Goal: Information Seeking & Learning: Learn about a topic

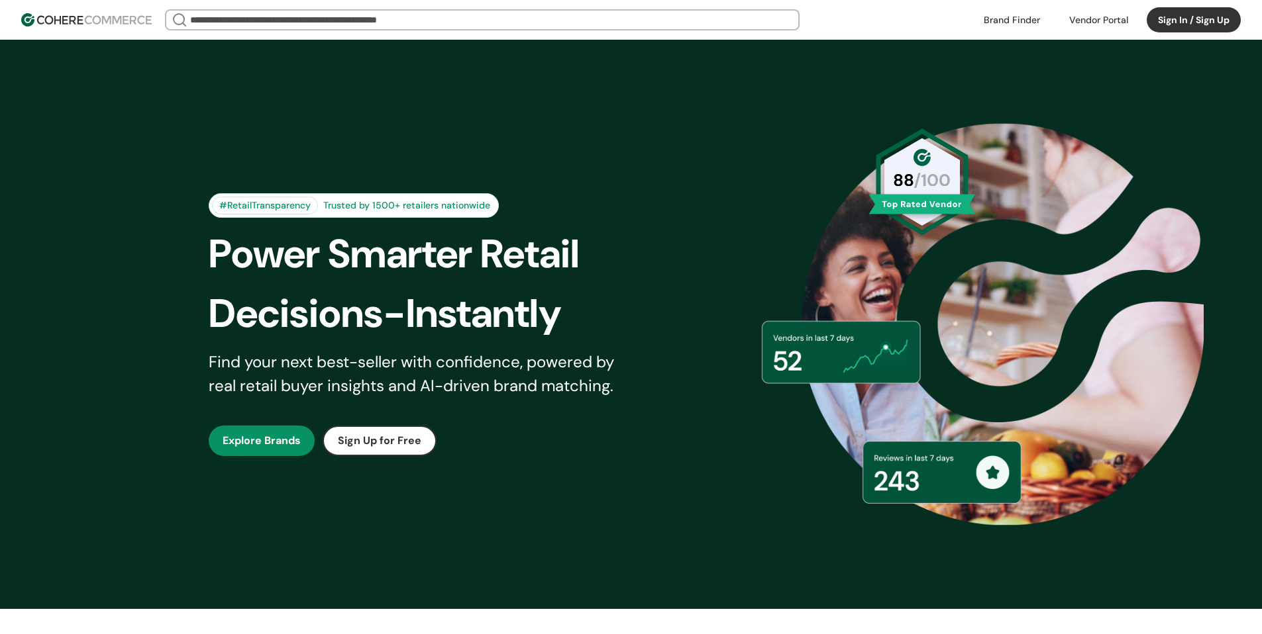
click at [1193, 22] on button "Sign In / Sign Up" at bounding box center [1193, 19] width 94 height 25
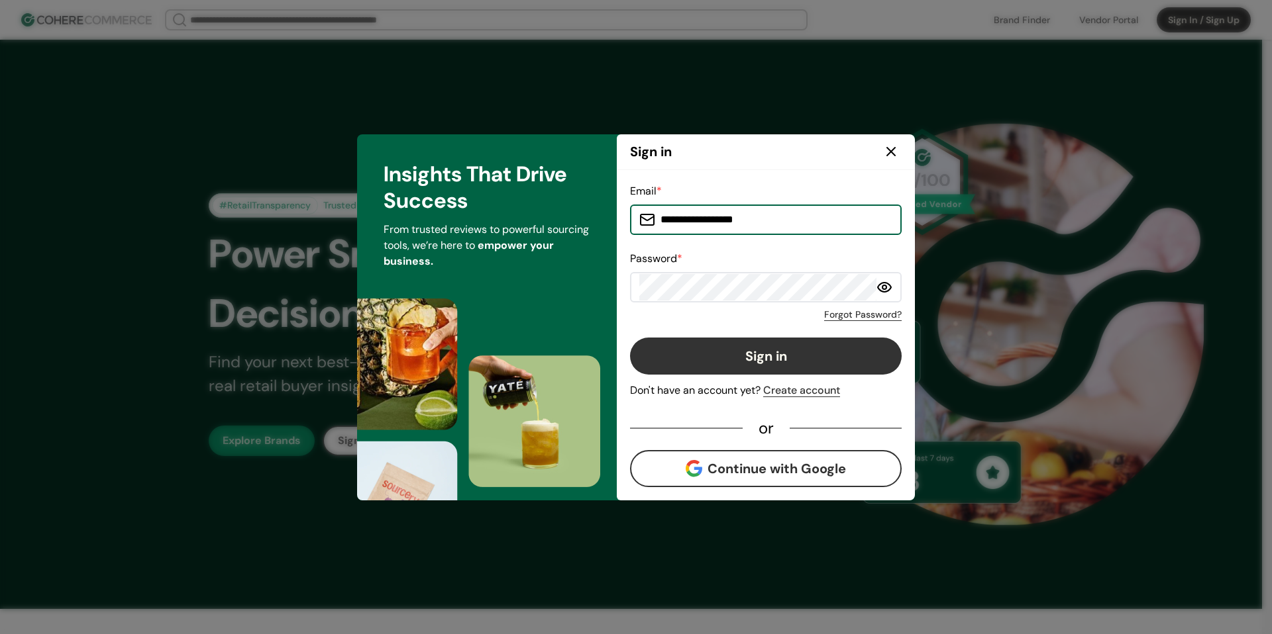
type input "**********"
drag, startPoint x: 1183, startPoint y: 189, endPoint x: 1040, endPoint y: 179, distance: 143.4
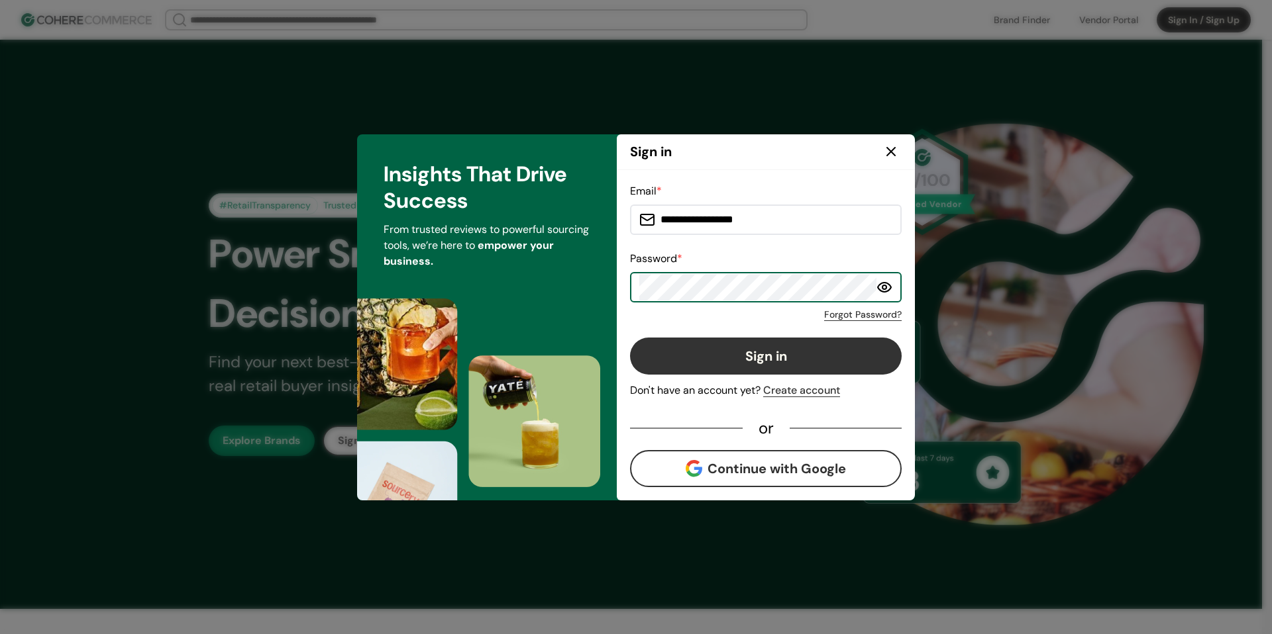
click at [734, 345] on button "Sign in" at bounding box center [766, 356] width 272 height 37
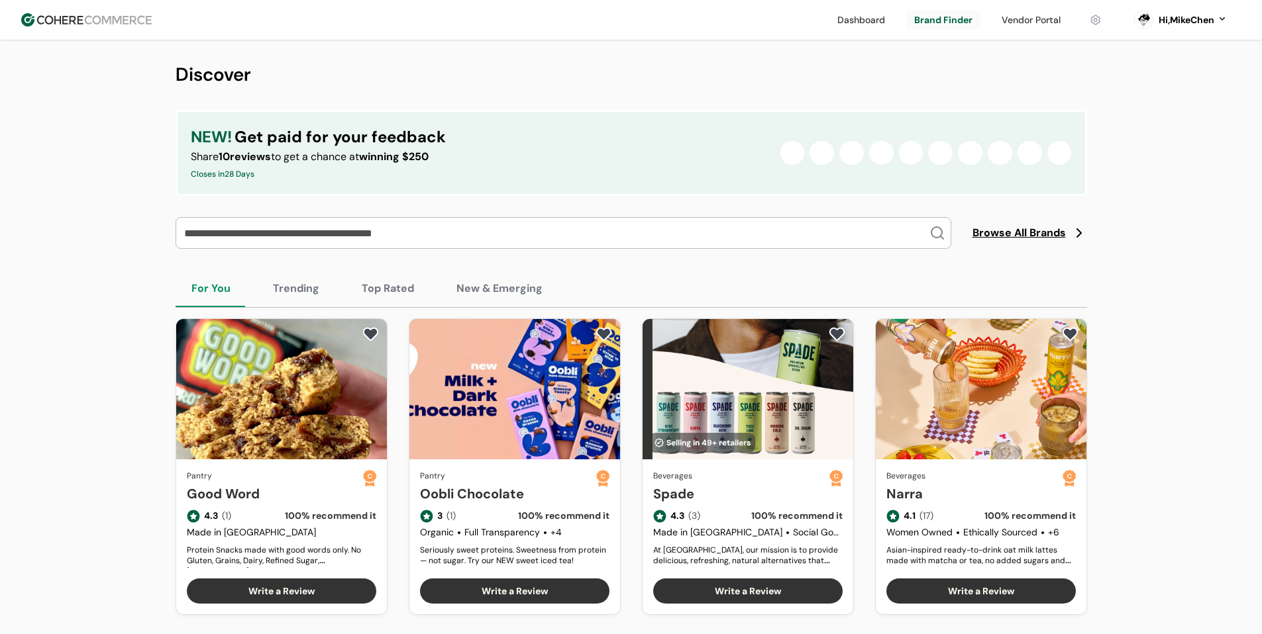
click at [1023, 22] on link at bounding box center [1030, 20] width 75 height 20
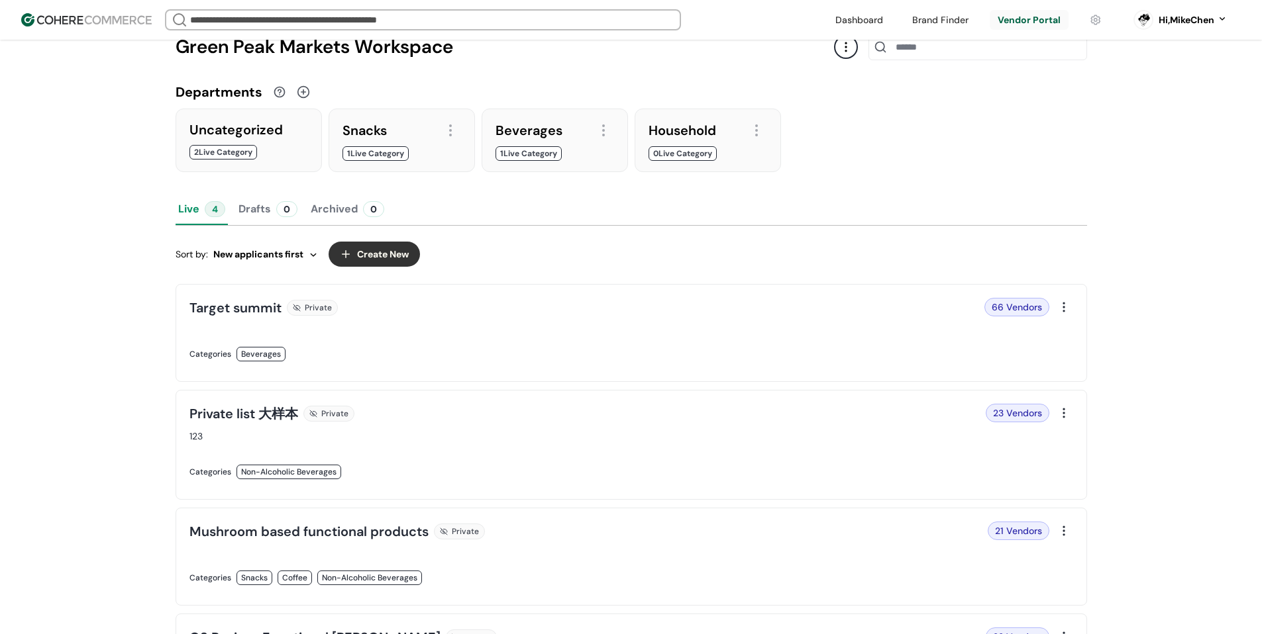
scroll to position [66, 0]
click at [558, 367] on link at bounding box center [406, 367] width 434 height 0
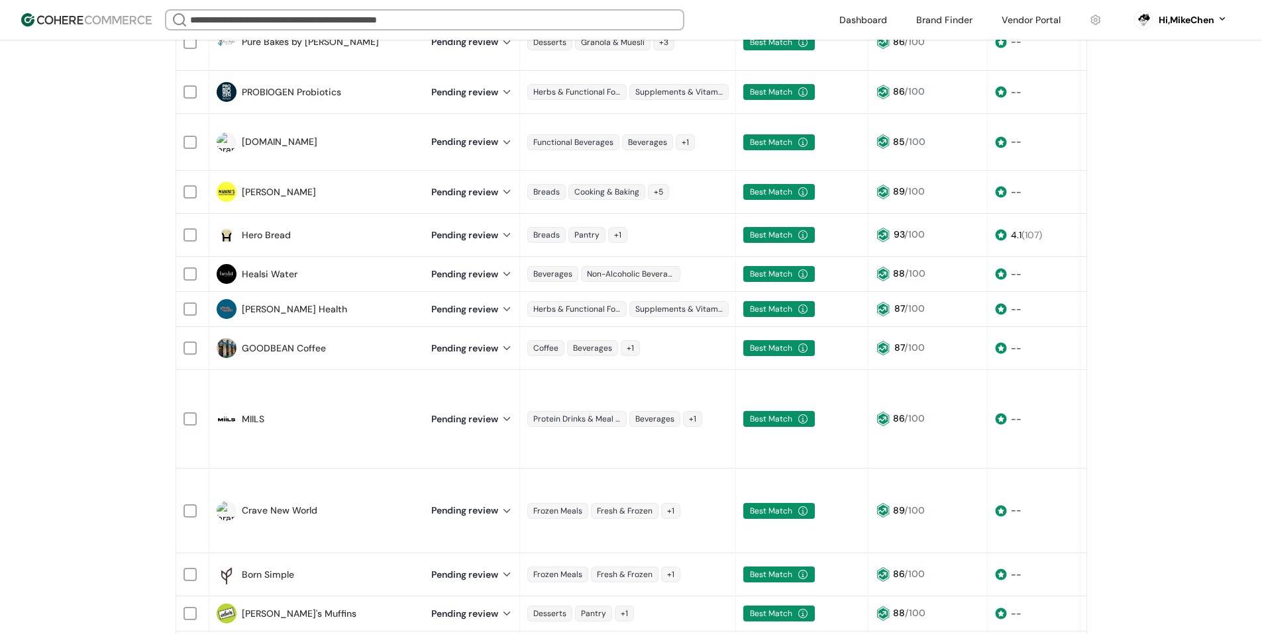
scroll to position [795, 0]
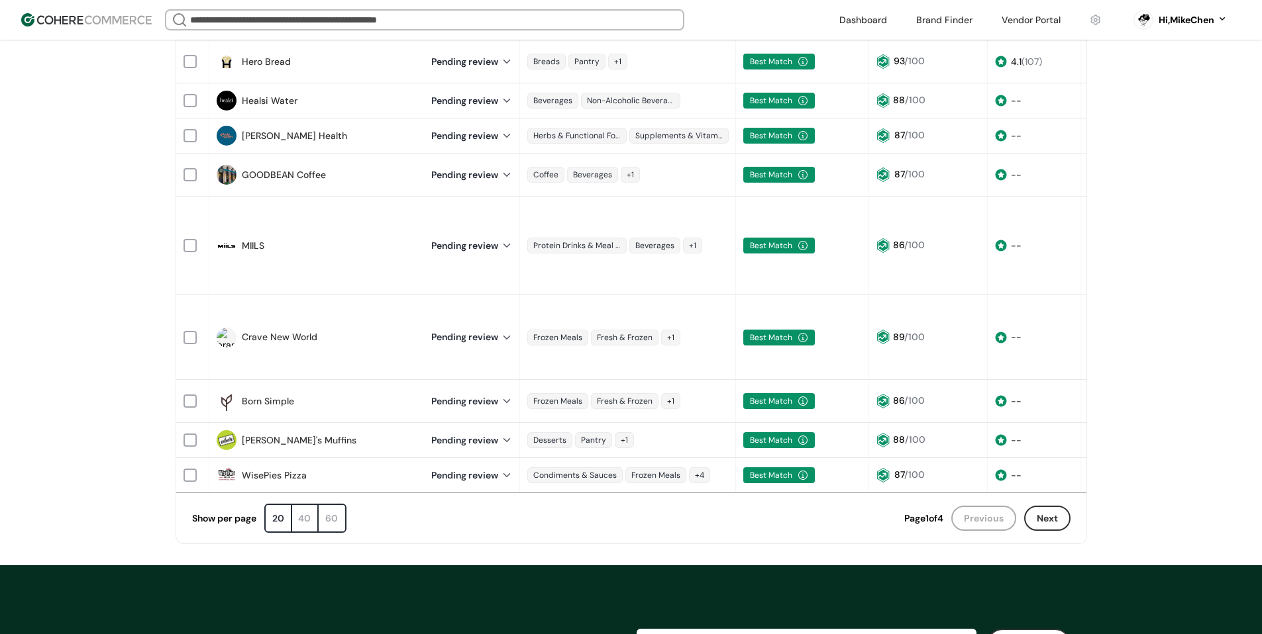
click at [338, 505] on div "60" at bounding box center [332, 518] width 26 height 26
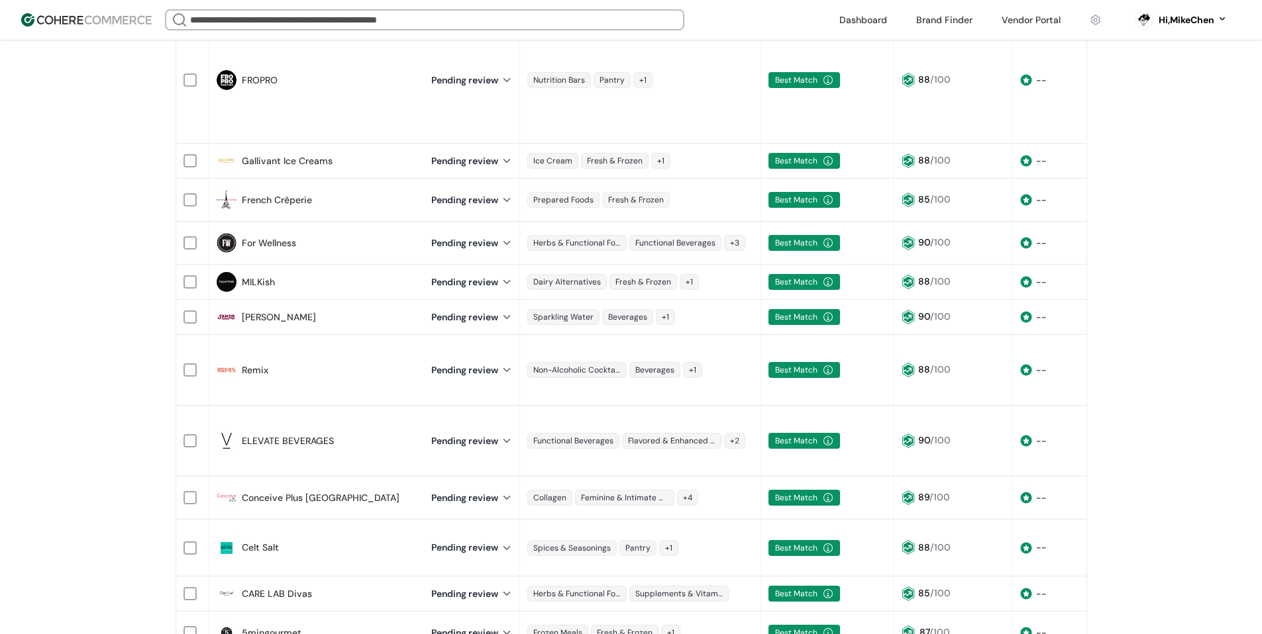
scroll to position [2517, 0]
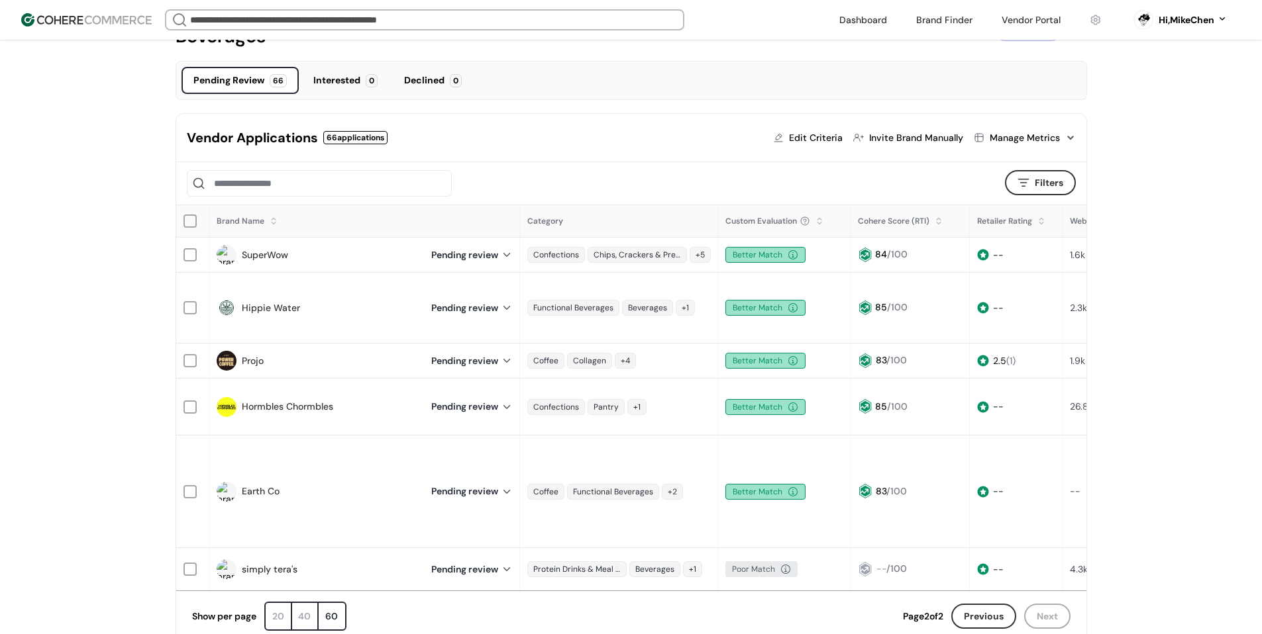
scroll to position [74, 0]
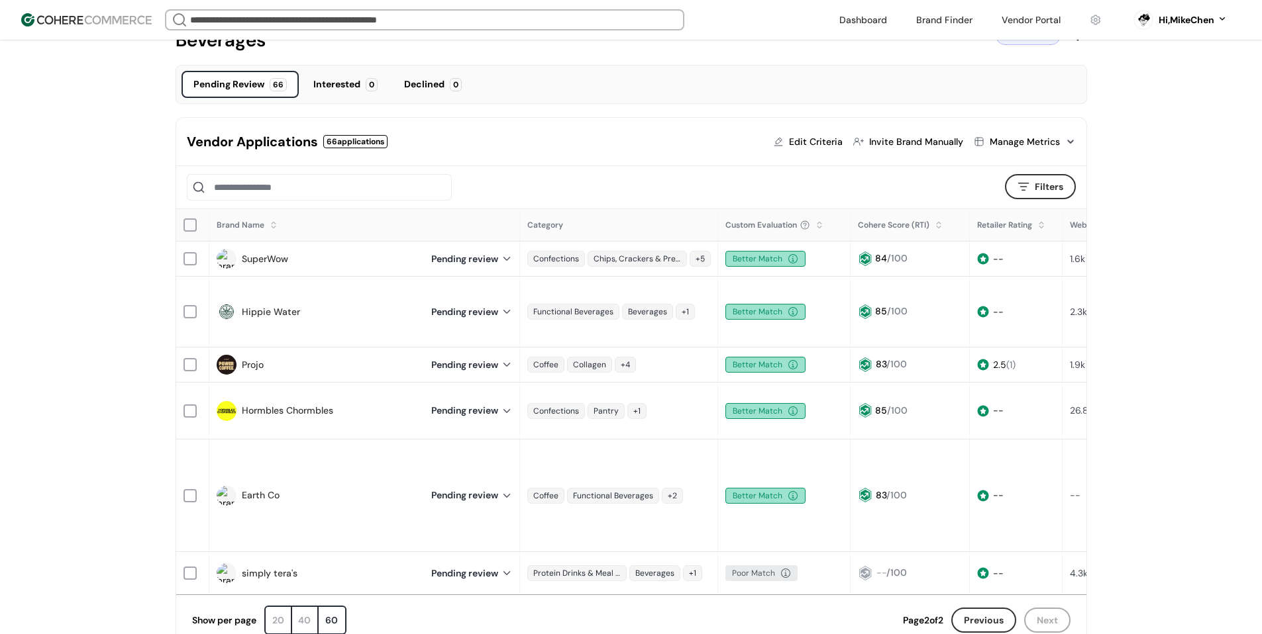
click at [280, 567] on link "simply tera's" at bounding box center [270, 574] width 56 height 14
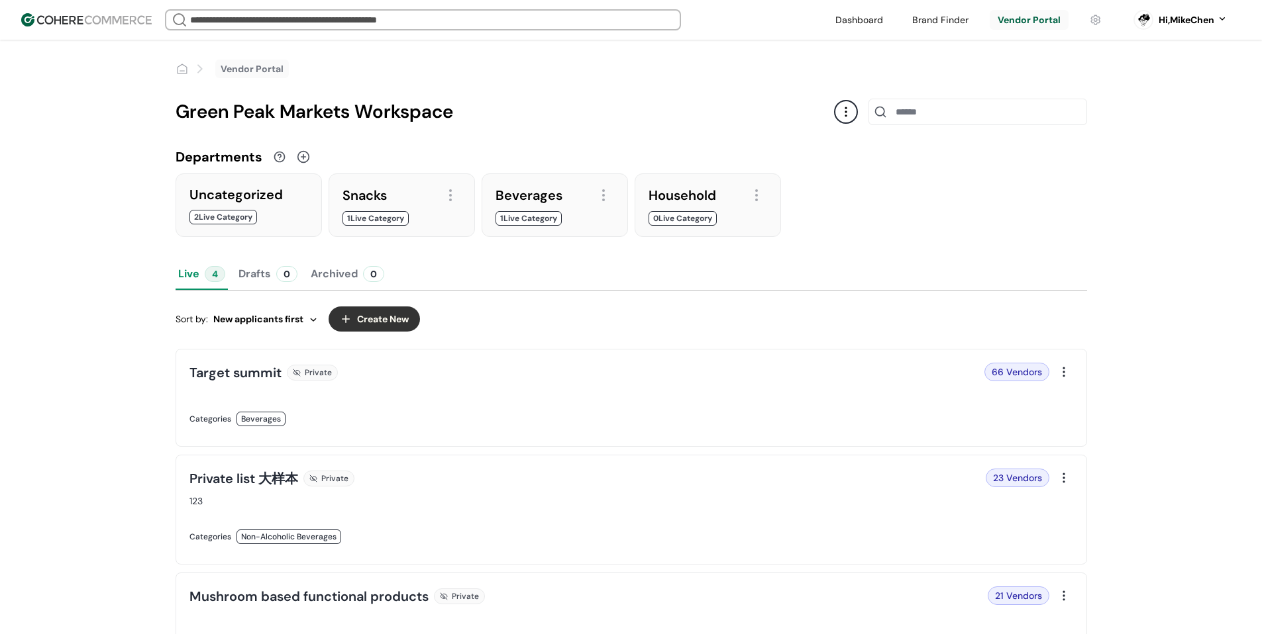
scroll to position [66, 0]
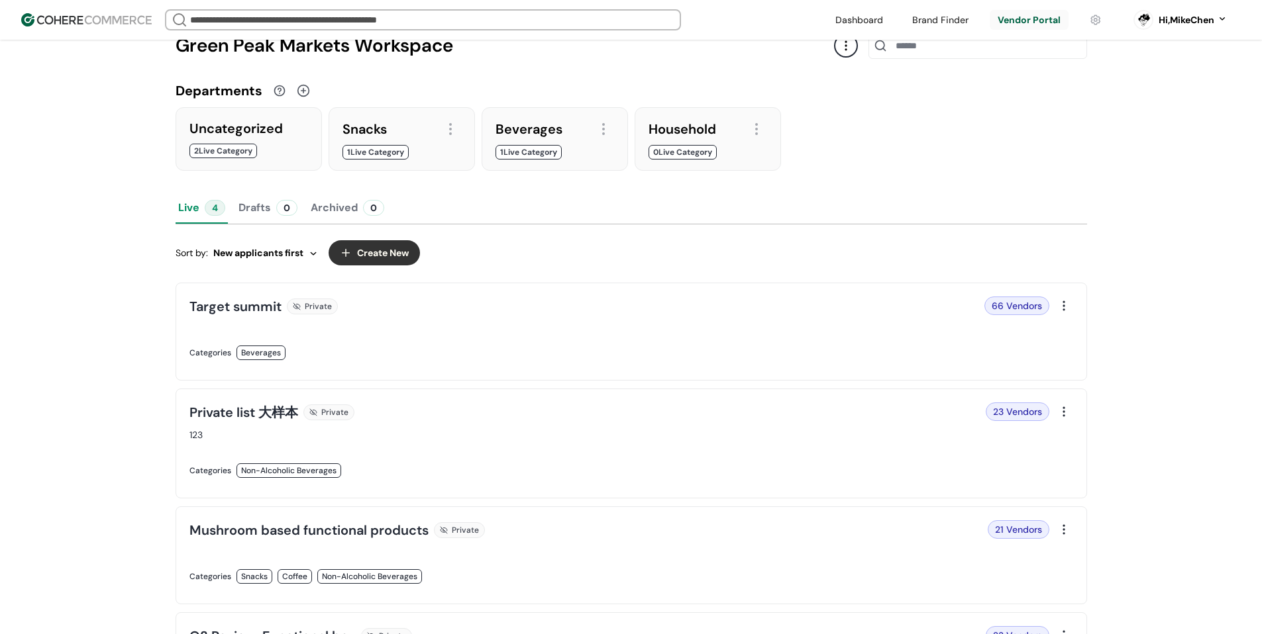
click at [474, 485] on link at bounding box center [406, 485] width 434 height 0
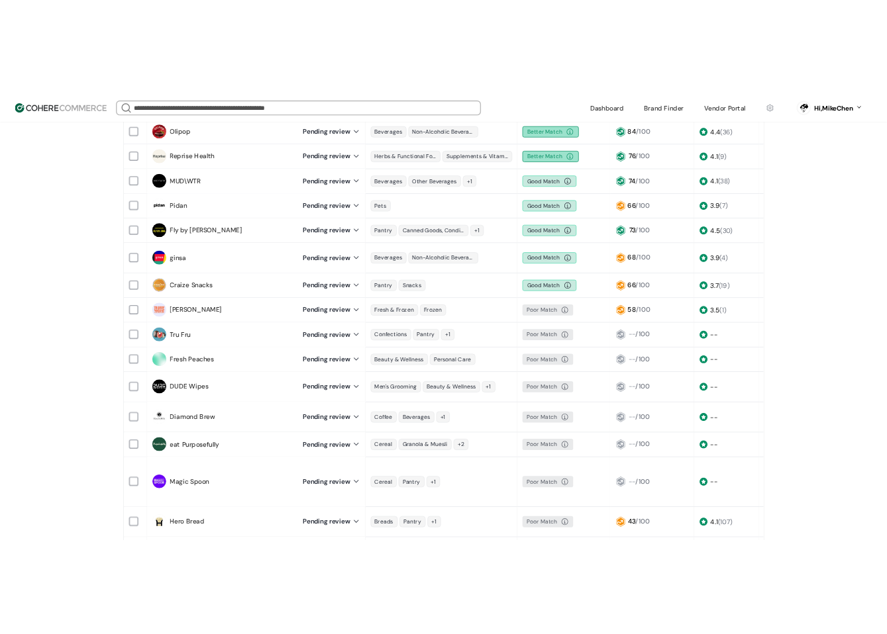
scroll to position [132, 0]
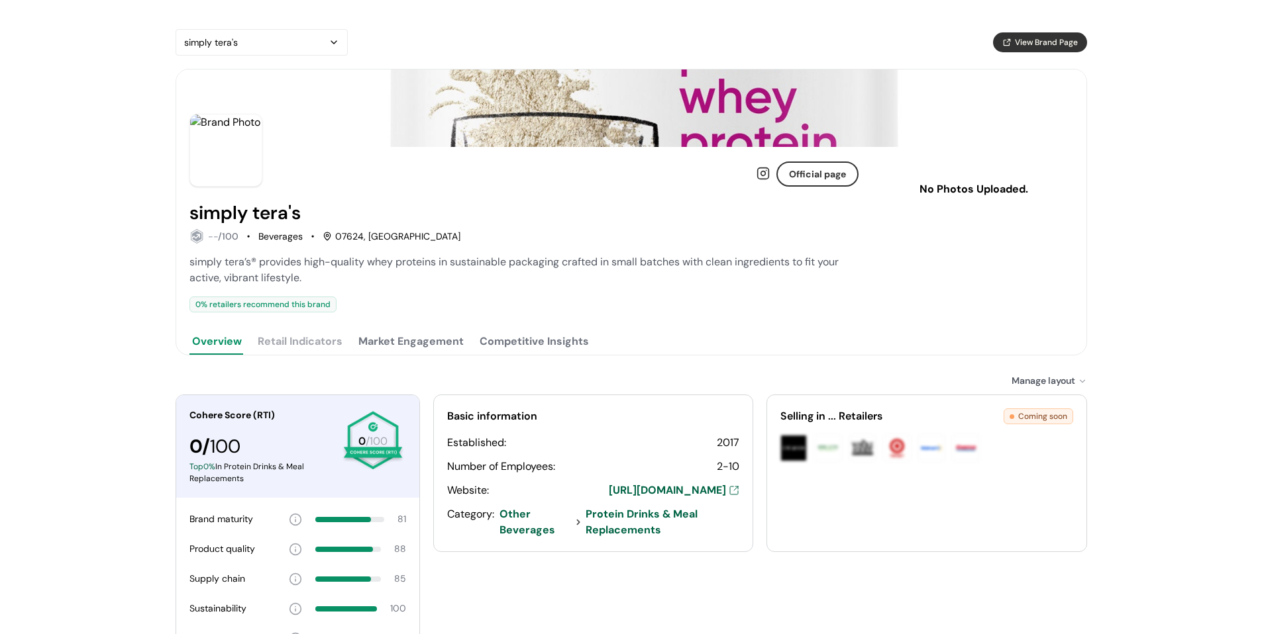
click at [725, 228] on div "simply tera's -- /100 Beverages 07624, NJ" at bounding box center [523, 223] width 669 height 41
click at [687, 305] on div "0 % retailers recommend this brand" at bounding box center [523, 305] width 669 height 16
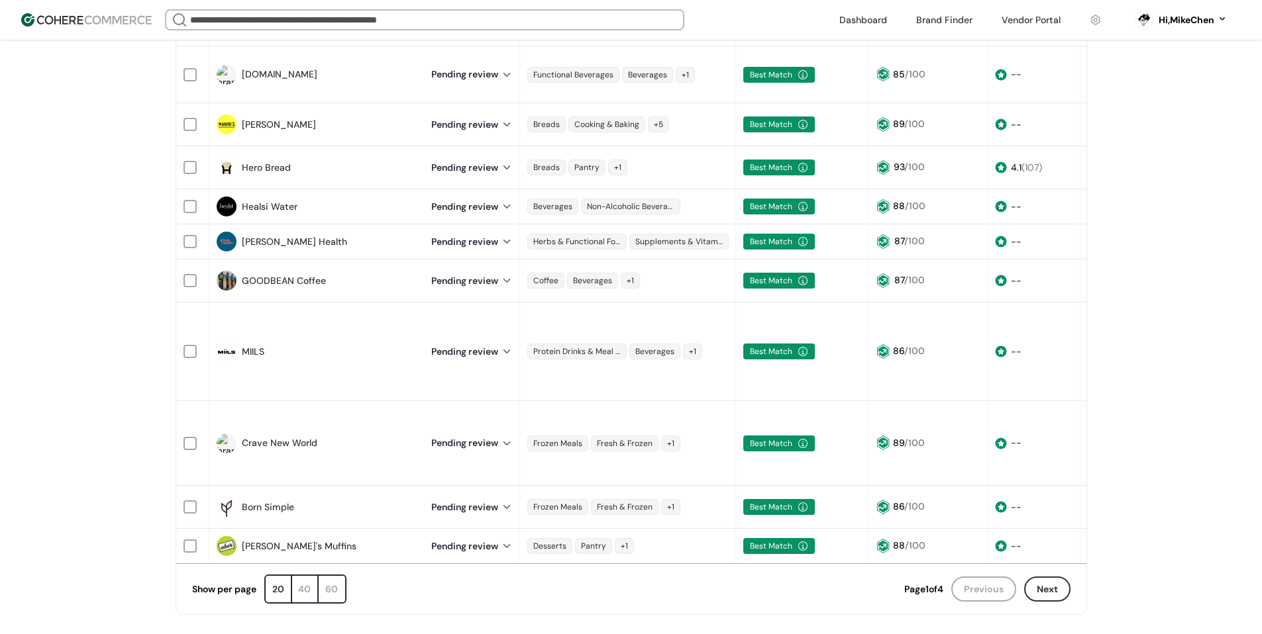
scroll to position [736, 0]
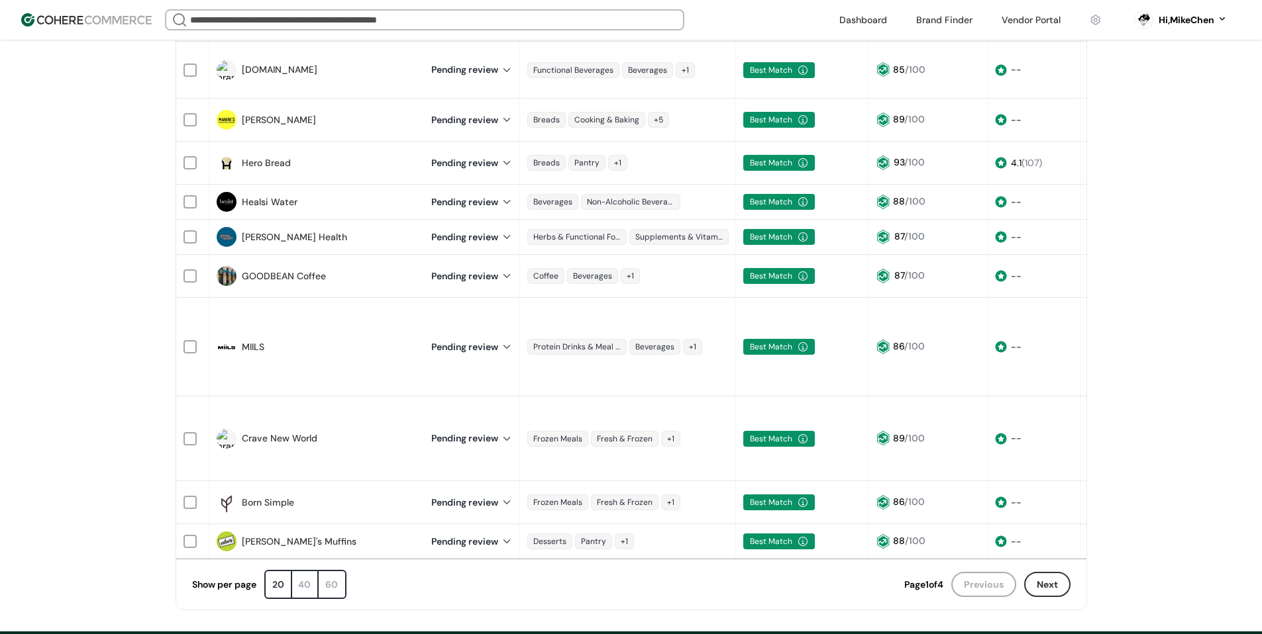
click at [328, 572] on div "60" at bounding box center [332, 585] width 26 height 26
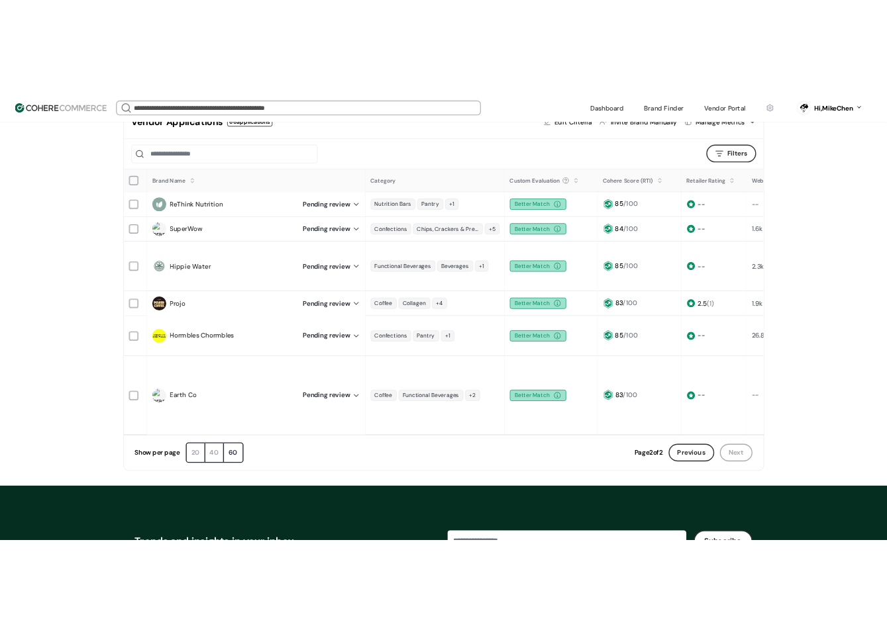
scroll to position [74, 0]
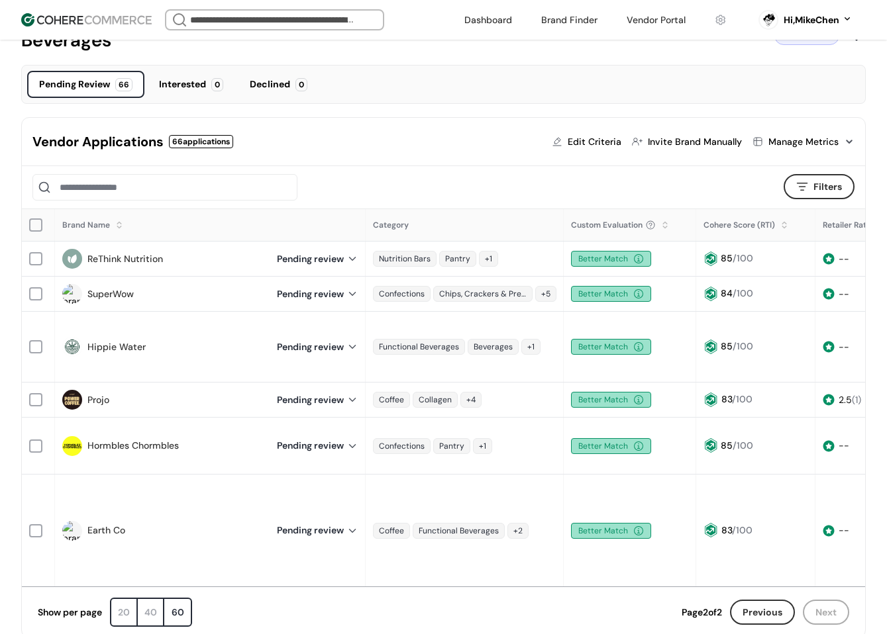
click at [782, 227] on div at bounding box center [784, 230] width 8 height 8
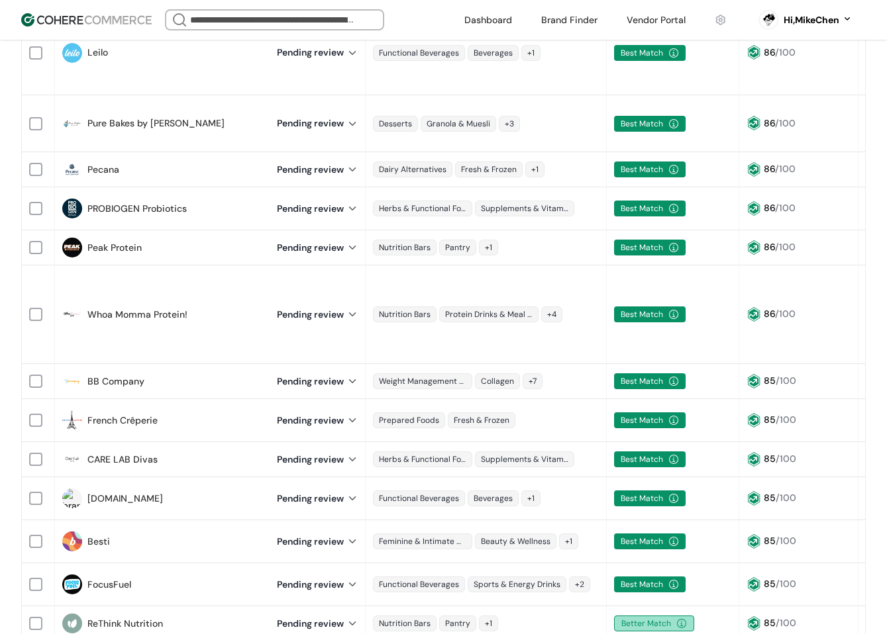
scroll to position [2591, 0]
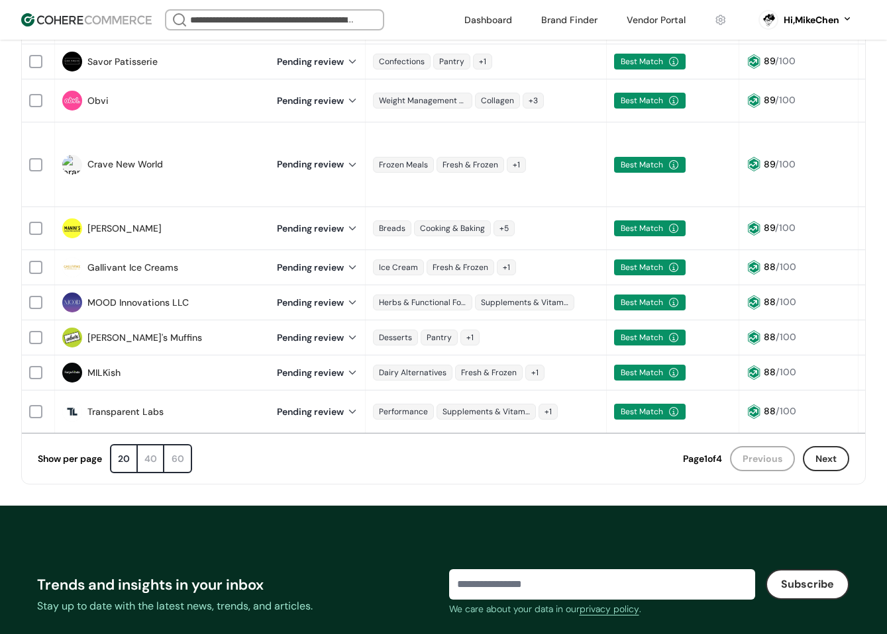
scroll to position [794, 0]
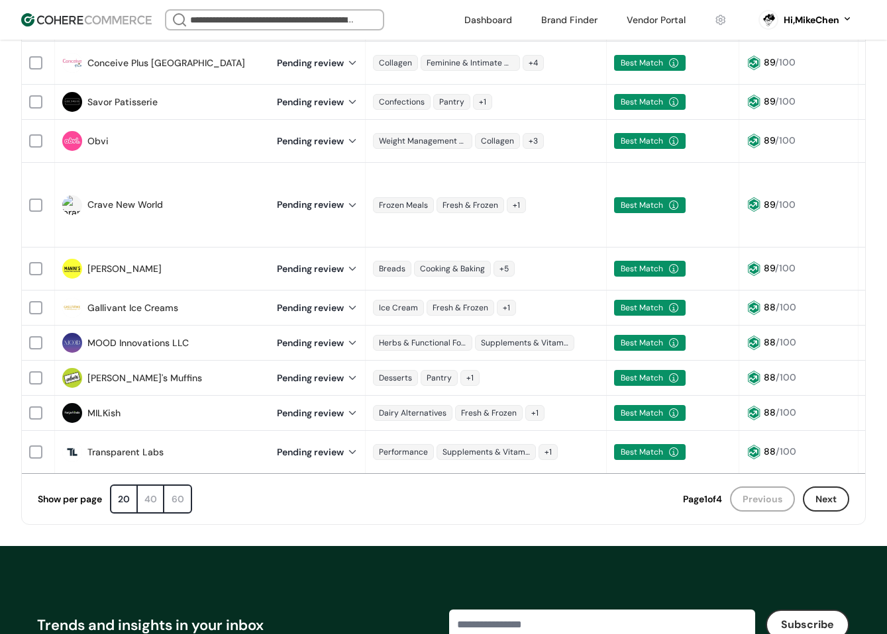
click at [193, 485] on div "Show per page 20 40 60" at bounding box center [360, 499] width 645 height 29
click at [181, 486] on div "60" at bounding box center [177, 499] width 26 height 26
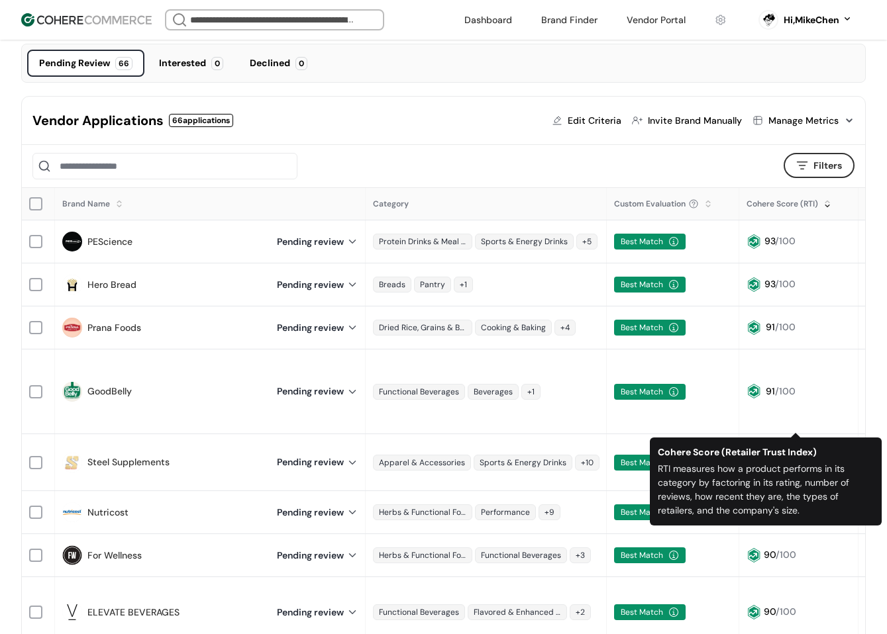
scroll to position [66, 0]
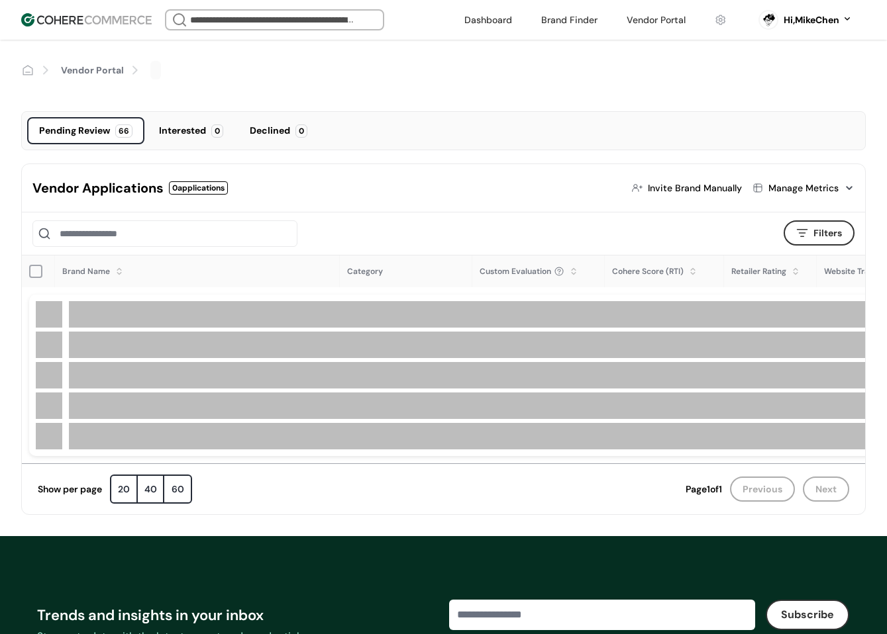
scroll to position [66, 0]
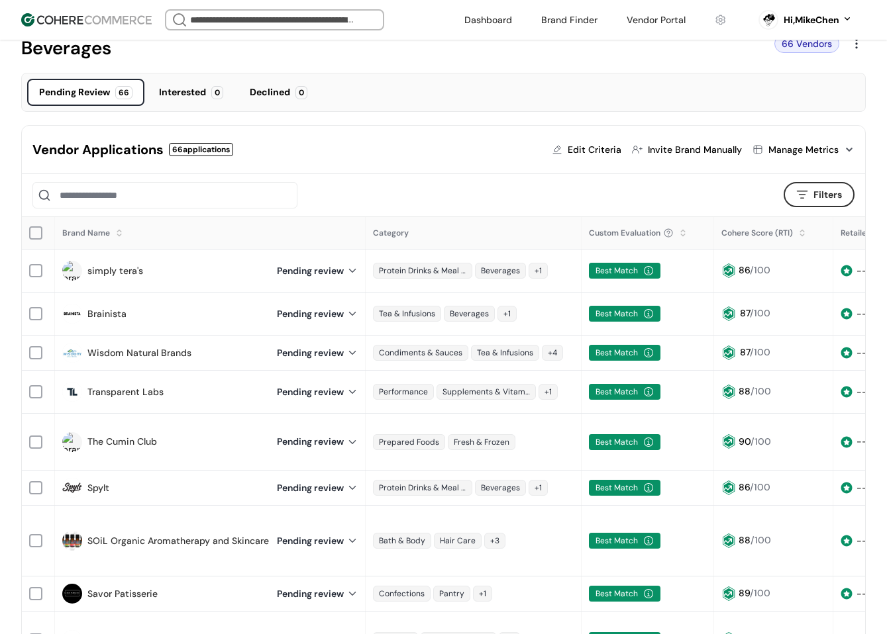
click at [660, 432] on div "Best Match" at bounding box center [647, 442] width 131 height 29
click at [687, 198] on div at bounding box center [398, 195] width 732 height 26
click at [723, 199] on div at bounding box center [398, 195] width 732 height 26
click at [199, 87] on div "Interested" at bounding box center [182, 92] width 47 height 14
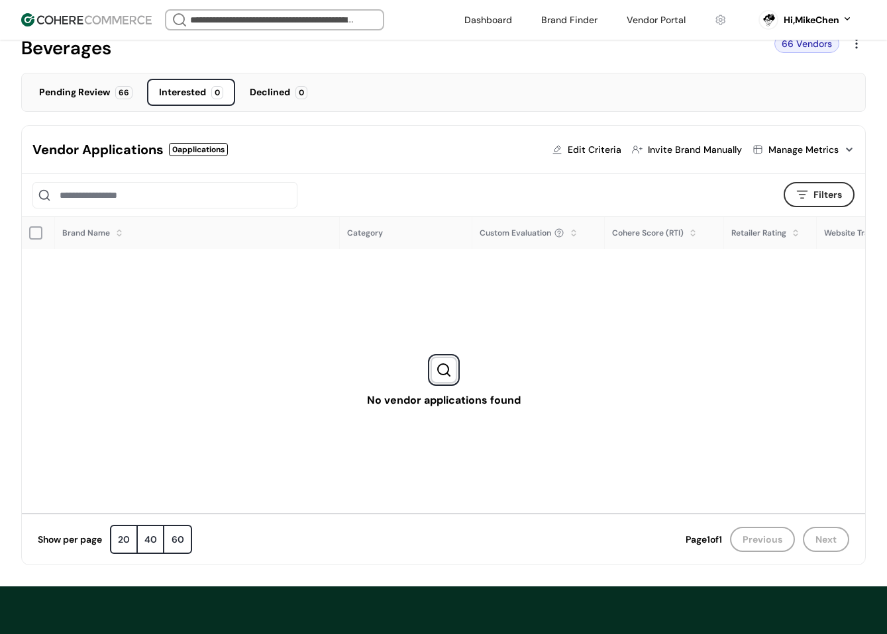
click at [91, 95] on div "Pending Review" at bounding box center [74, 92] width 71 height 14
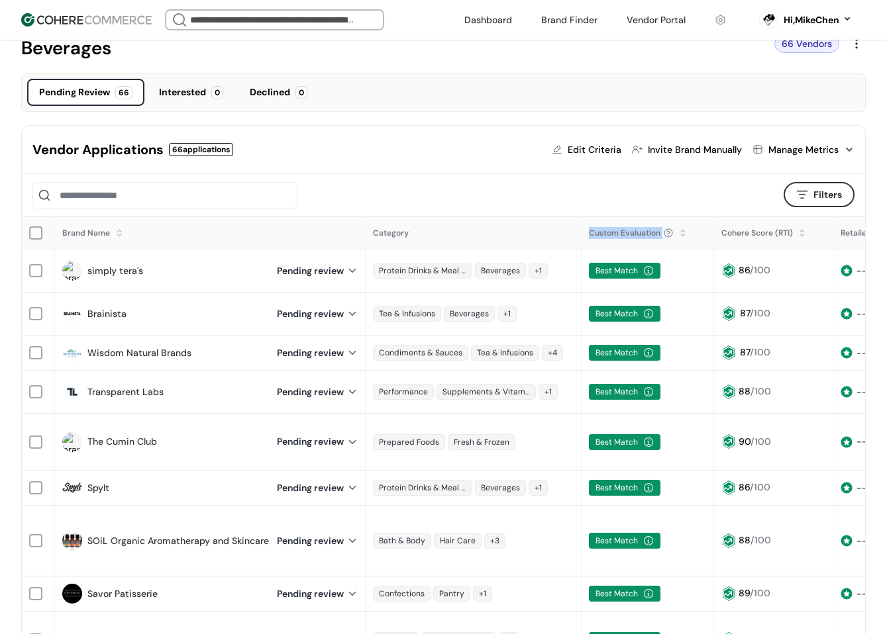
drag, startPoint x: 580, startPoint y: 229, endPoint x: 663, endPoint y: 228, distance: 82.8
click at [663, 228] on tr "Brand Name Category Custom Evaluation Cohere Score (RTI) Retailer Rating Websit…" at bounding box center [586, 233] width 1129 height 32
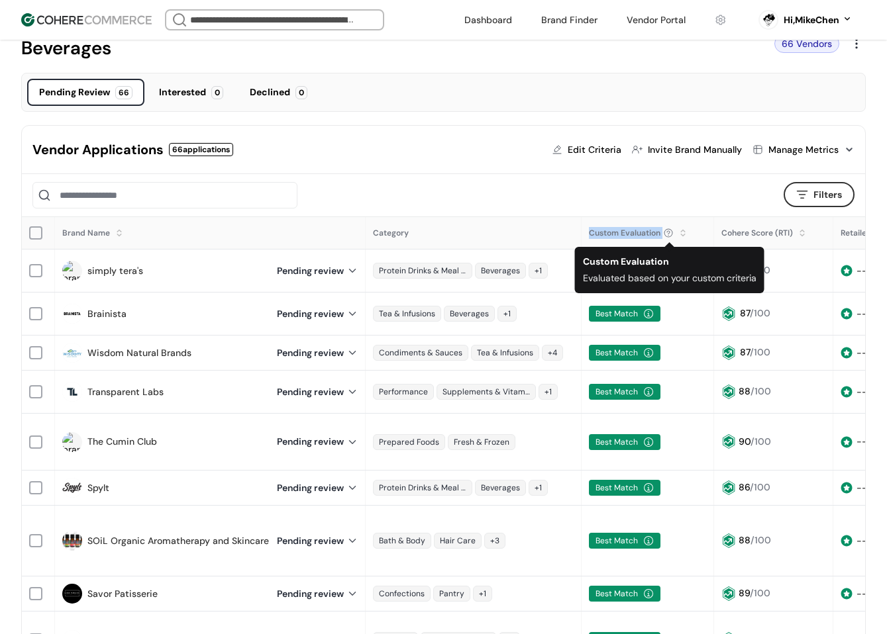
copy tr "Custom Evaluation"
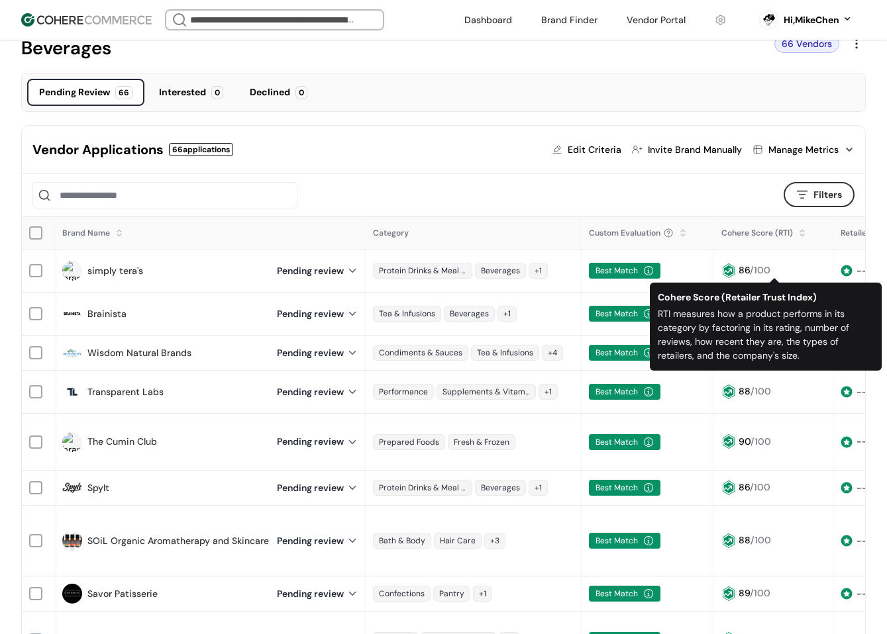
click at [802, 236] on div at bounding box center [802, 238] width 8 height 8
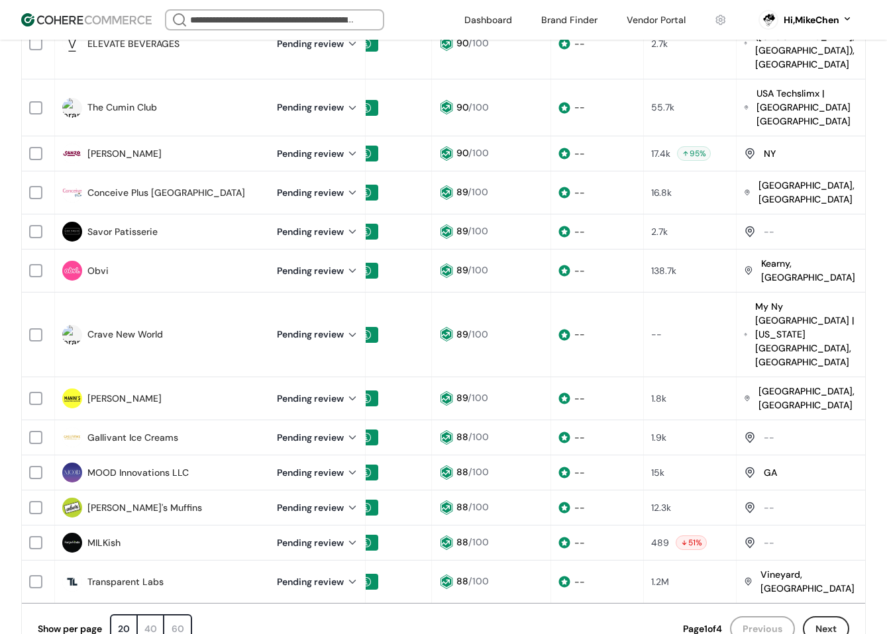
scroll to position [662, 0]
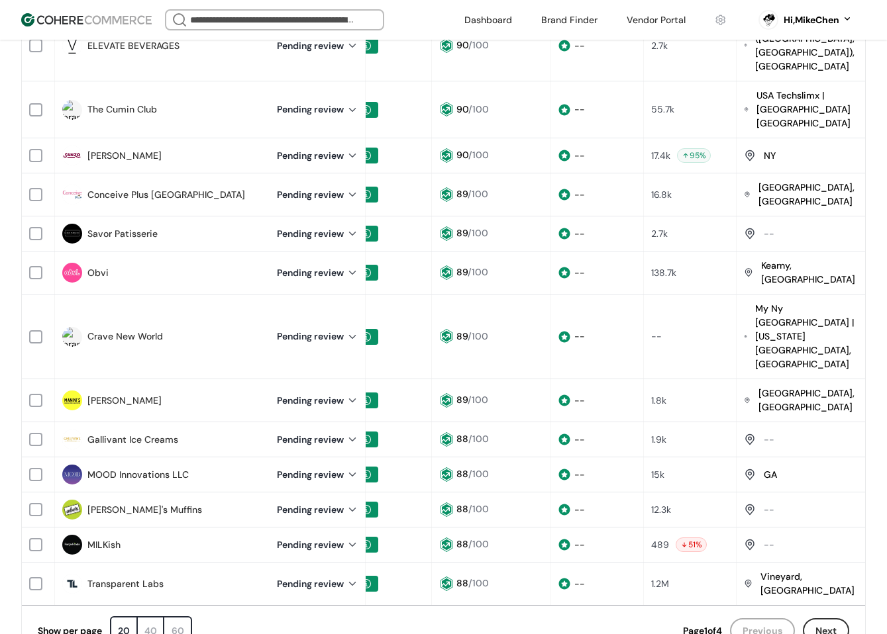
click at [621, 39] on header "We Came Up Empty Looks like there aren’t any matches at the moment. Refine your…" at bounding box center [443, 20] width 887 height 40
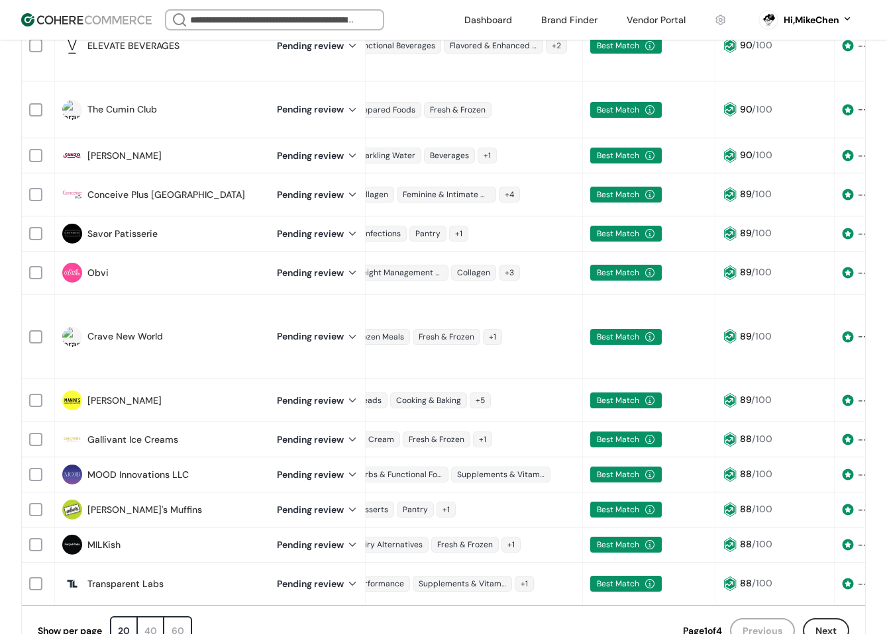
scroll to position [0, 0]
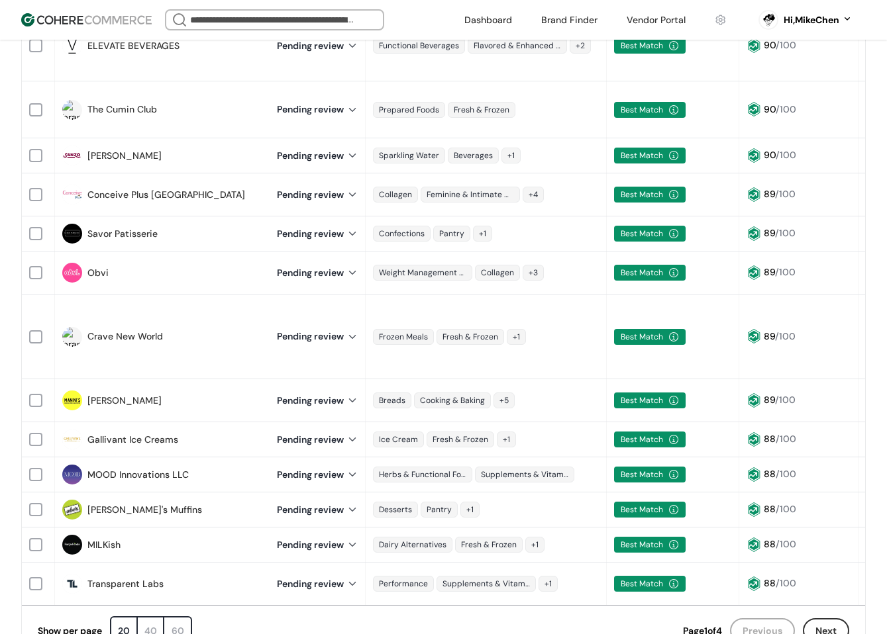
click at [523, 141] on div "Sparkling Water Beverages +1" at bounding box center [486, 155] width 240 height 29
click at [662, 30] on header "We Came Up Empty Looks like there aren’t any matches at the moment. Refine your…" at bounding box center [443, 20] width 887 height 40
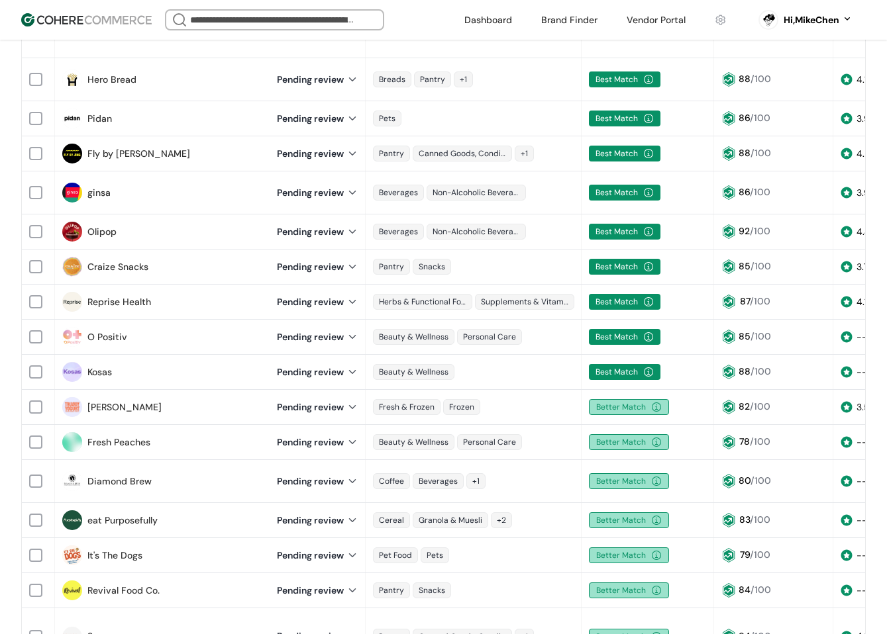
scroll to position [570, 0]
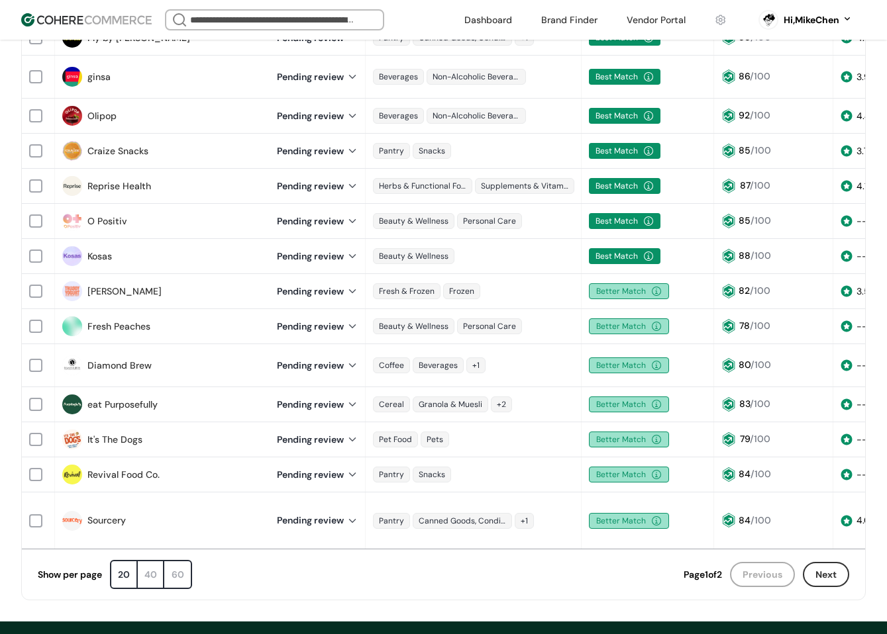
click at [188, 562] on div "60" at bounding box center [177, 575] width 26 height 26
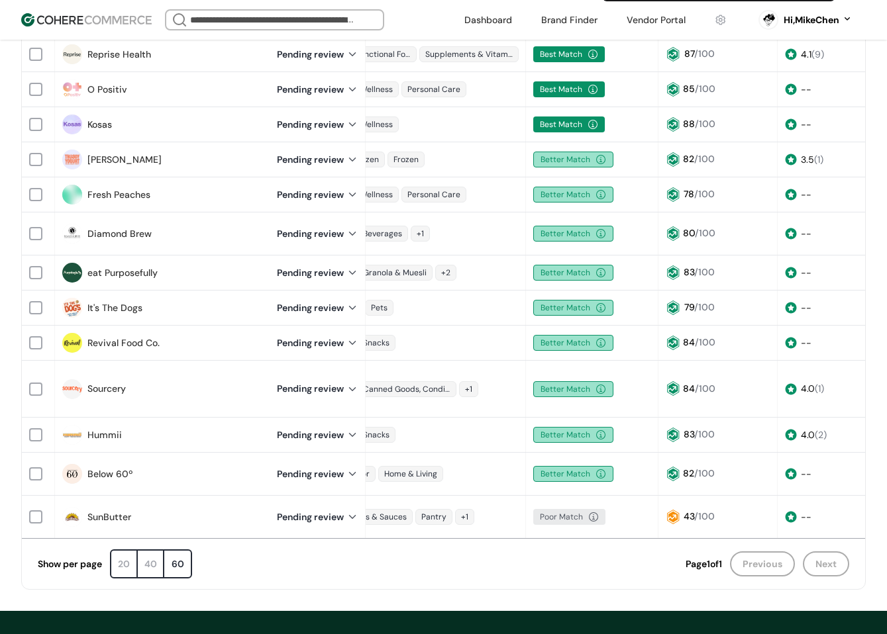
scroll to position [702, 0]
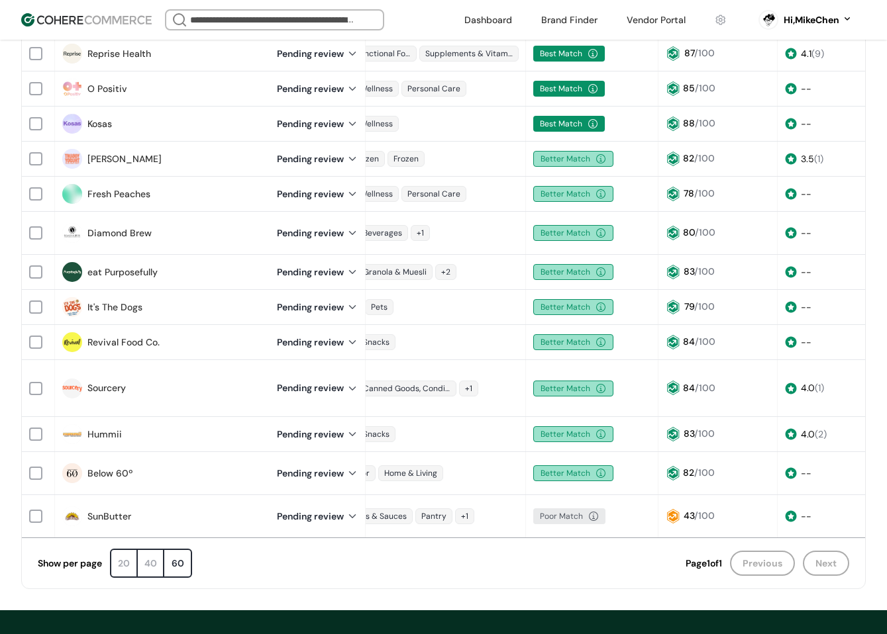
click at [116, 510] on link "SunButter" at bounding box center [109, 517] width 44 height 14
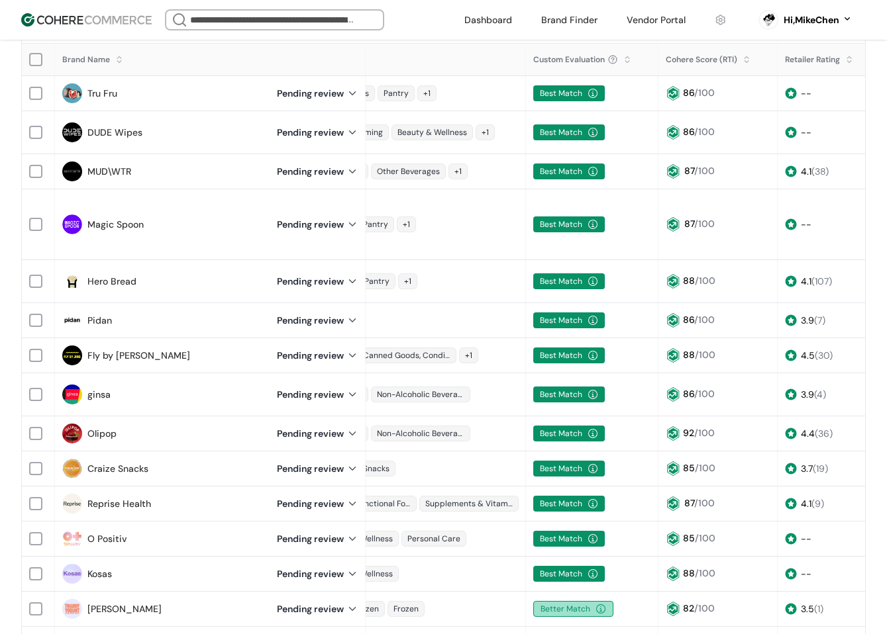
scroll to position [106, 0]
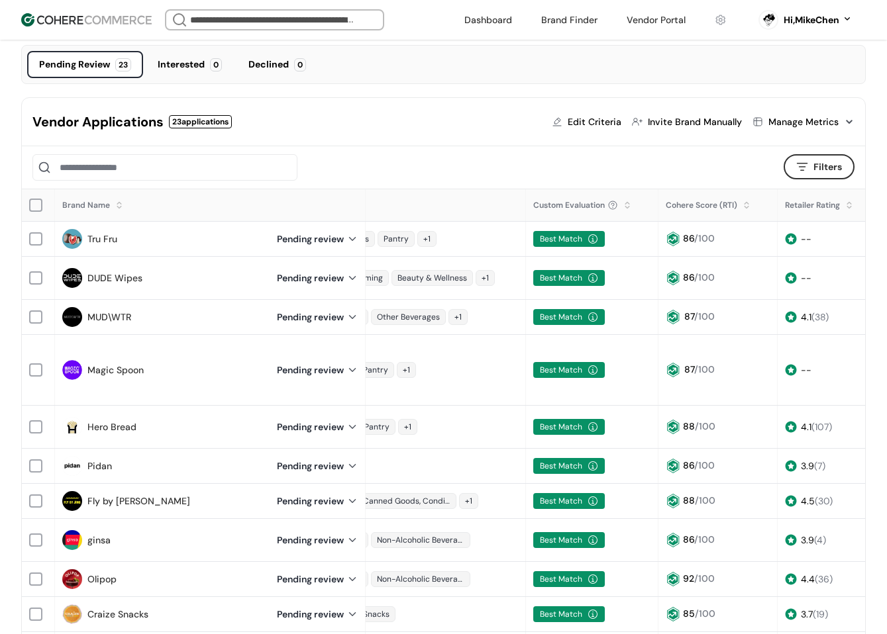
click at [97, 244] on link "Tru Fru" at bounding box center [102, 239] width 30 height 14
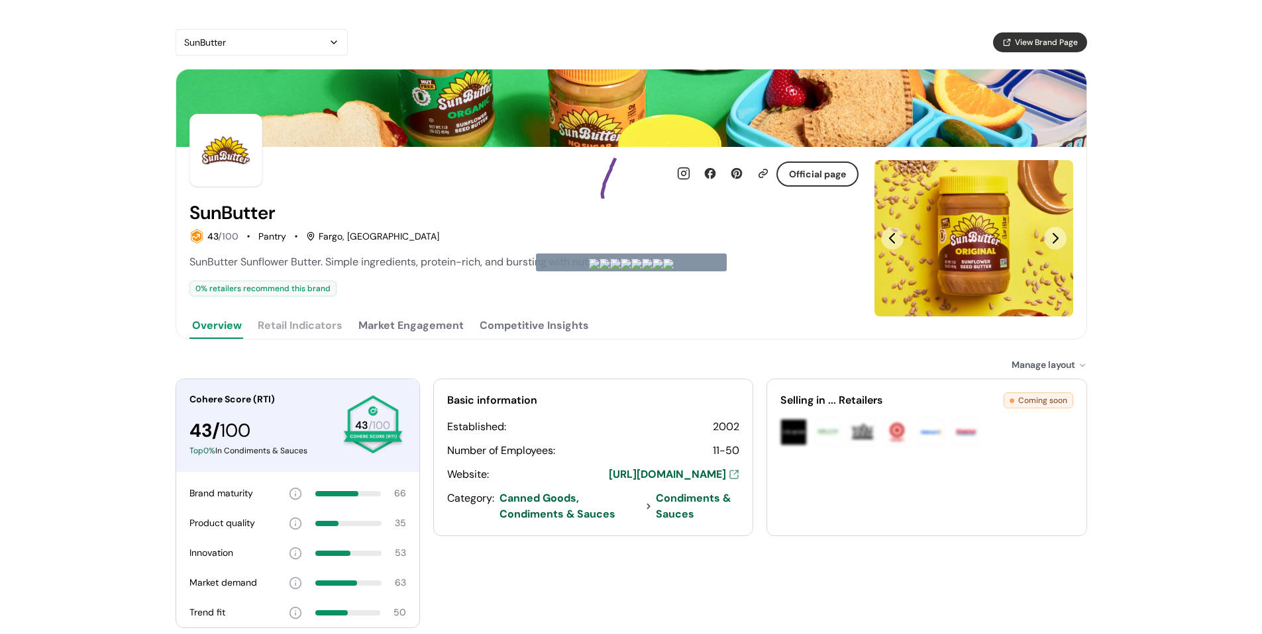
drag, startPoint x: 615, startPoint y: 158, endPoint x: 566, endPoint y: 180, distance: 54.3
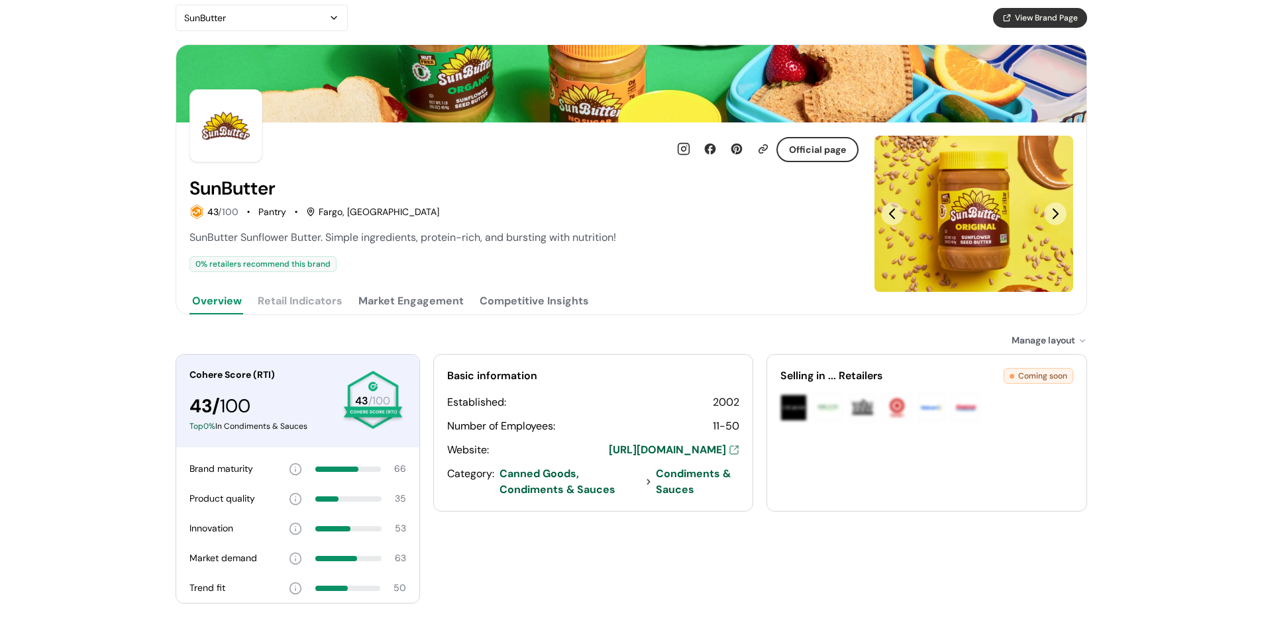
scroll to position [74, 0]
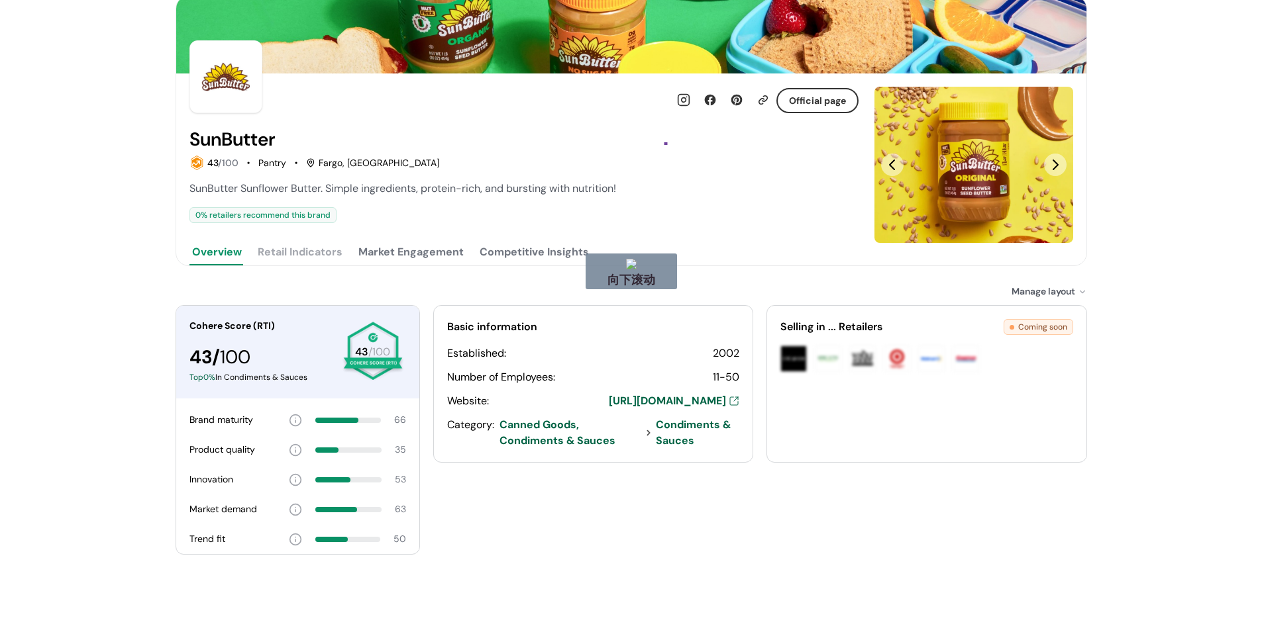
drag, startPoint x: 666, startPoint y: 138, endPoint x: 715, endPoint y: 184, distance: 67.0
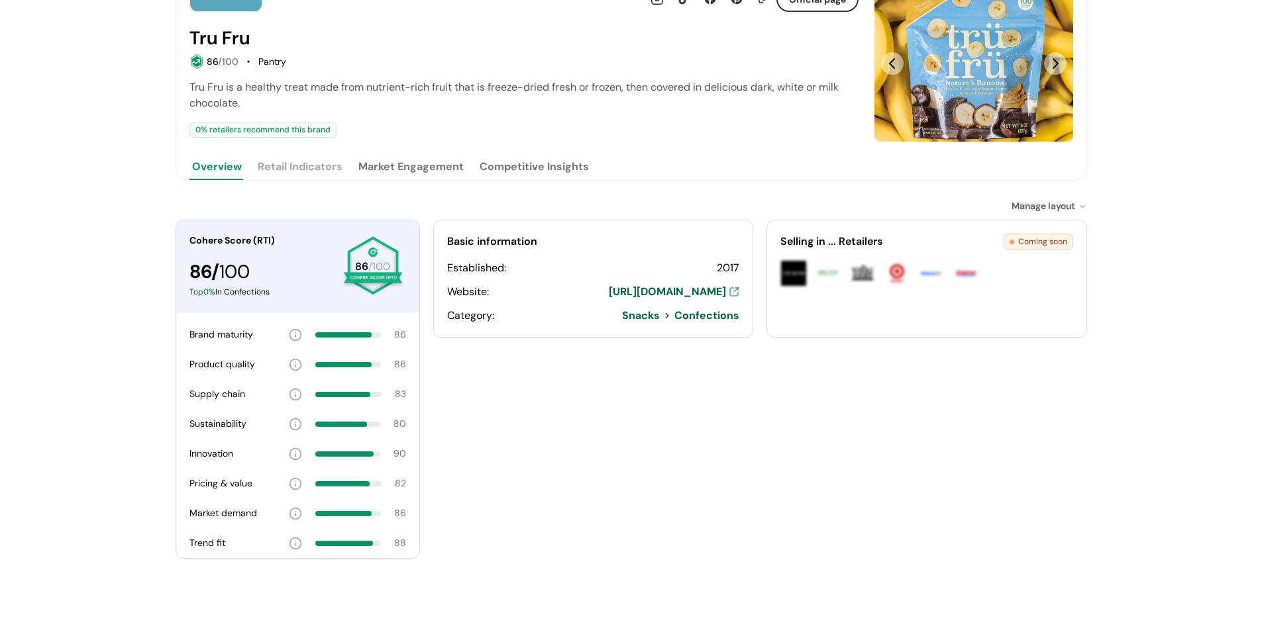
scroll to position [179, 0]
